Goal: Transaction & Acquisition: Purchase product/service

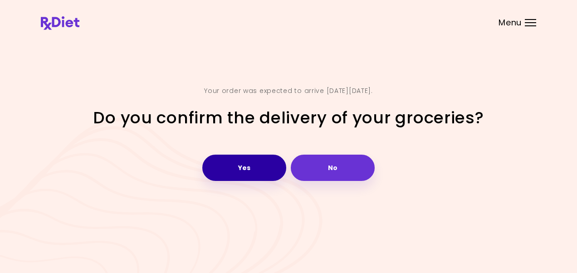
click at [254, 170] on button "Yes" at bounding box center [244, 168] width 84 height 26
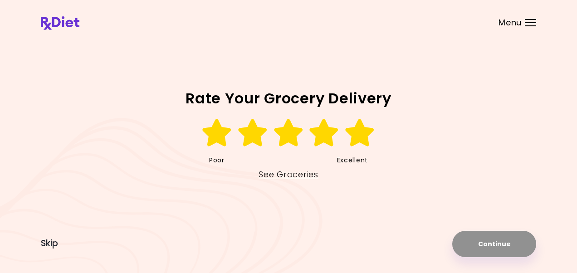
click at [362, 136] on icon at bounding box center [359, 132] width 31 height 27
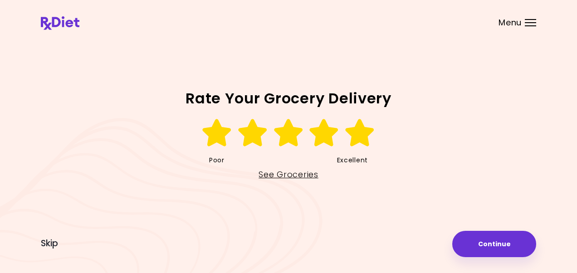
click at [360, 132] on icon at bounding box center [359, 132] width 31 height 27
click at [295, 174] on link "See Groceries" at bounding box center [287, 174] width 59 height 15
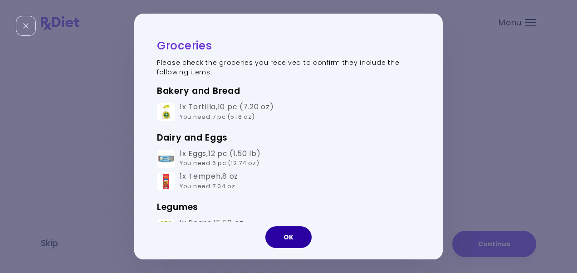
click at [294, 235] on button "OK" at bounding box center [288, 237] width 46 height 22
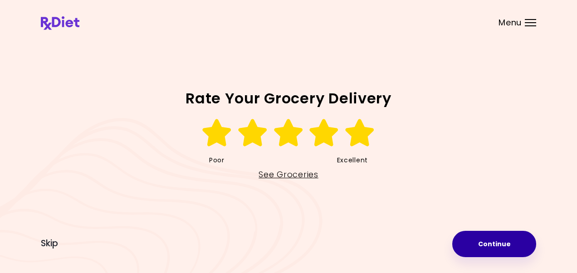
click at [500, 241] on button "Continue" at bounding box center [494, 244] width 84 height 26
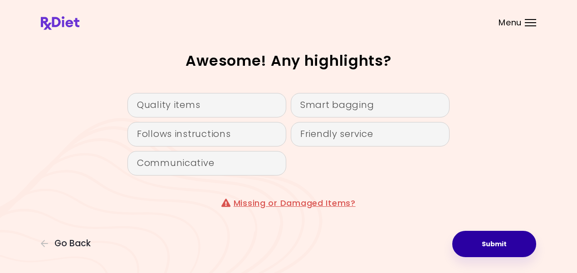
click at [487, 243] on button "Submit" at bounding box center [494, 244] width 84 height 26
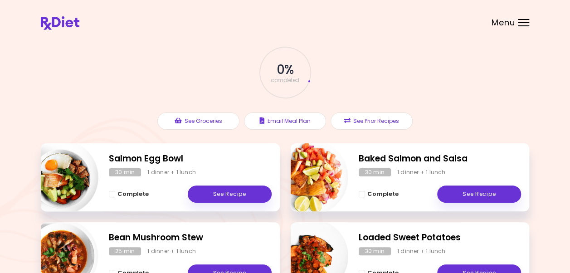
scroll to position [45, 0]
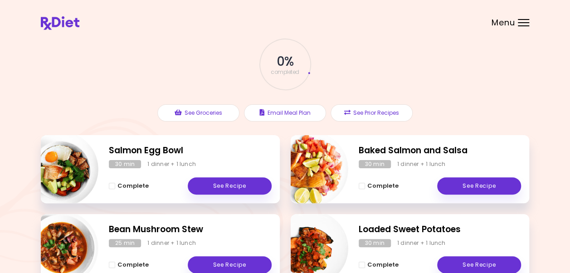
click at [523, 19] on div at bounding box center [523, 19] width 11 height 1
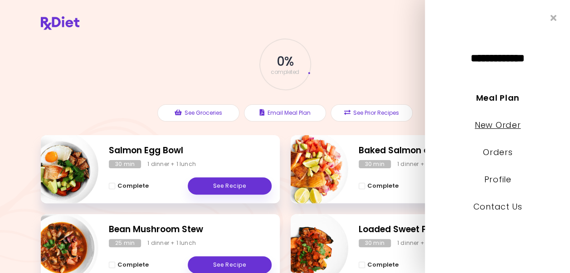
click at [514, 124] on link "New Order" at bounding box center [497, 124] width 46 height 11
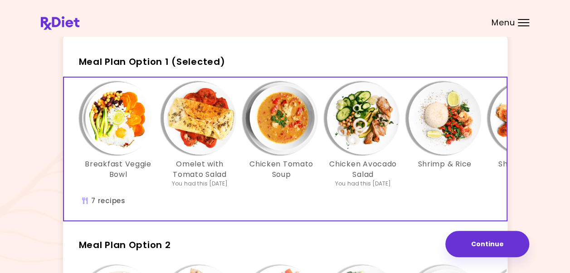
scroll to position [45, 0]
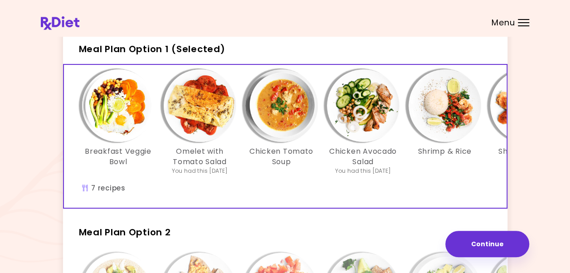
click at [365, 107] on img "Info - Chicken Avocado Salad - Meal Plan Option 1 (Selected)" at bounding box center [363, 105] width 73 height 73
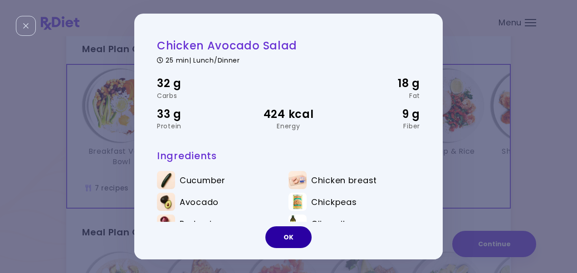
click at [281, 229] on button "OK" at bounding box center [288, 237] width 46 height 22
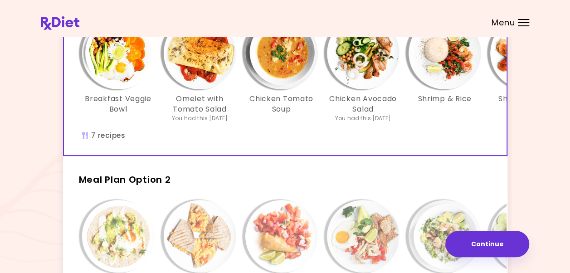
scroll to position [91, 0]
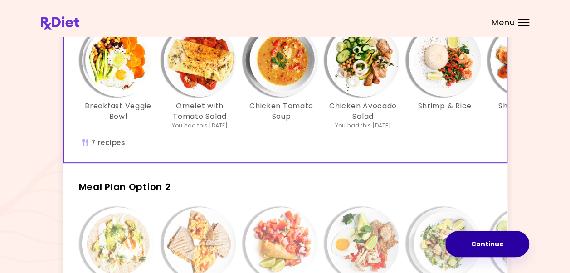
click at [491, 247] on button "Continue" at bounding box center [487, 244] width 84 height 26
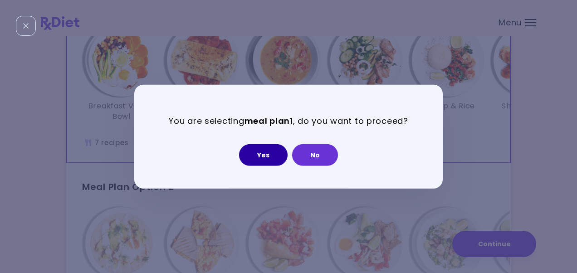
click at [272, 153] on button "Yes" at bounding box center [263, 155] width 49 height 22
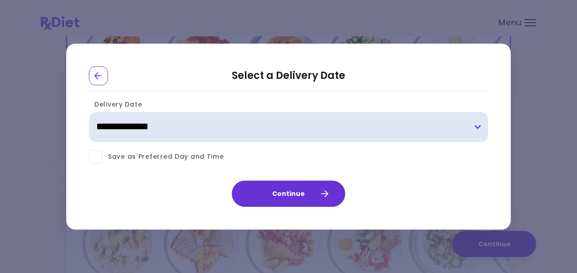
click at [475, 127] on select "**********" at bounding box center [288, 127] width 399 height 30
select select "**********"
click at [89, 112] on select "**********" at bounding box center [288, 127] width 399 height 30
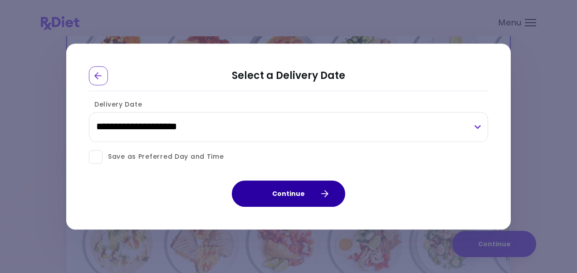
click at [291, 195] on button "Continue" at bounding box center [288, 193] width 113 height 26
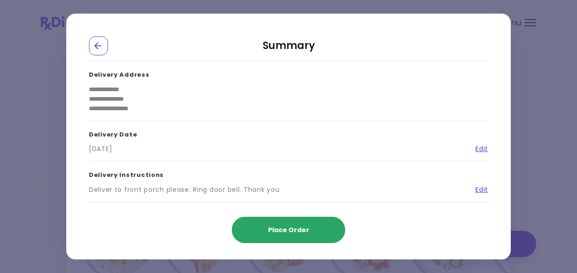
click at [282, 223] on button "Place Order" at bounding box center [288, 230] width 113 height 26
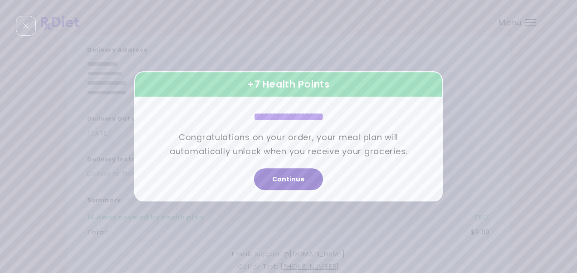
click at [291, 180] on button "Continue" at bounding box center [288, 180] width 69 height 22
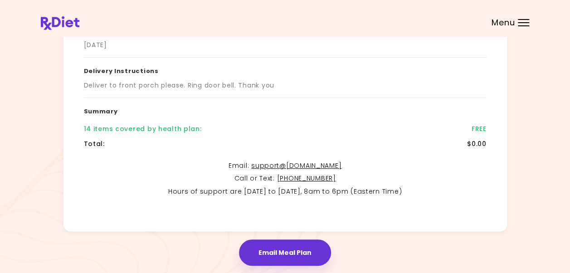
scroll to position [209, 0]
